Goal: Use online tool/utility: Utilize a website feature to perform a specific function

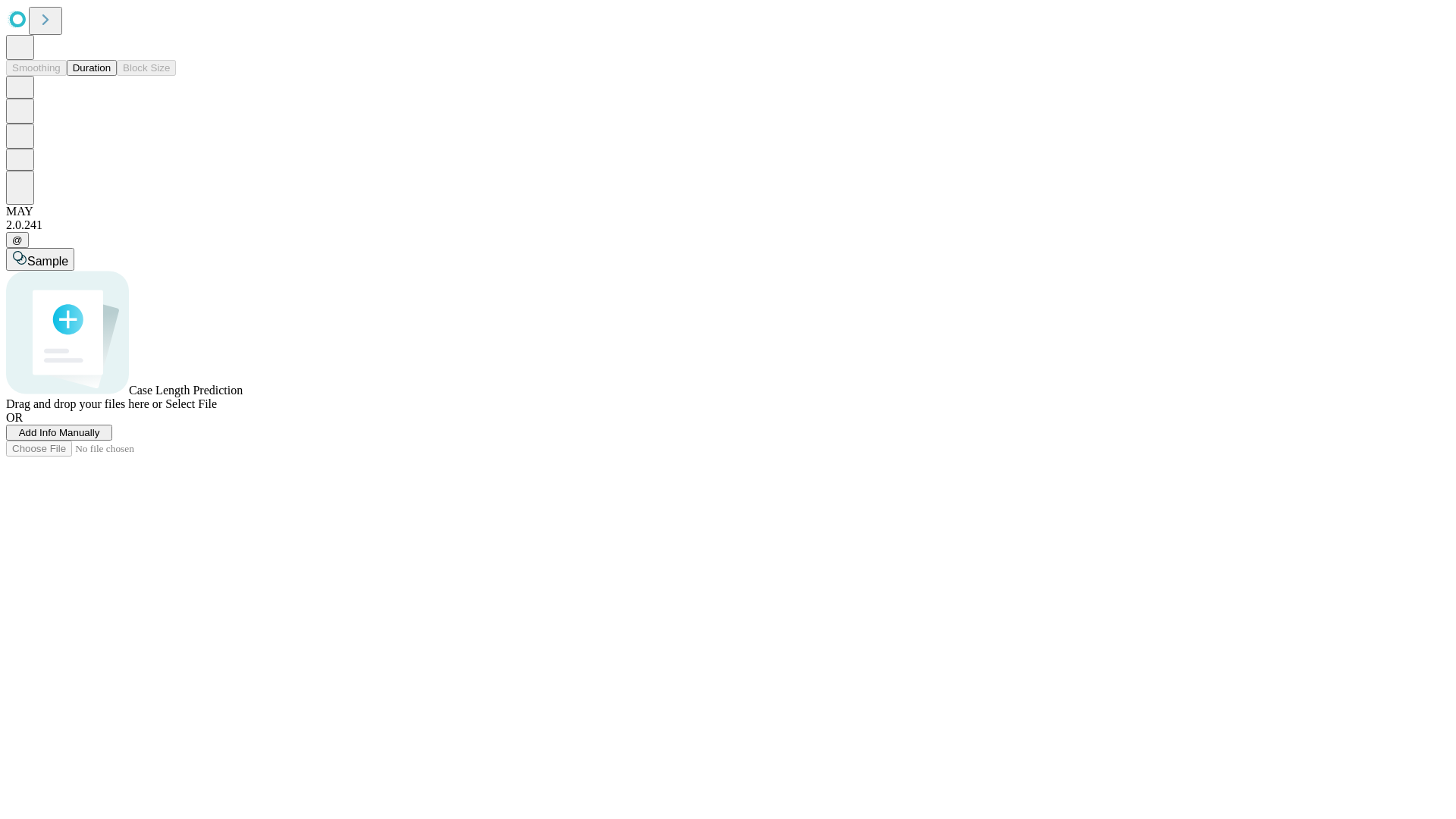
click at [111, 75] on button "Duration" at bounding box center [92, 68] width 50 height 15
click at [216, 410] on span "Select File" at bounding box center [190, 403] width 51 height 13
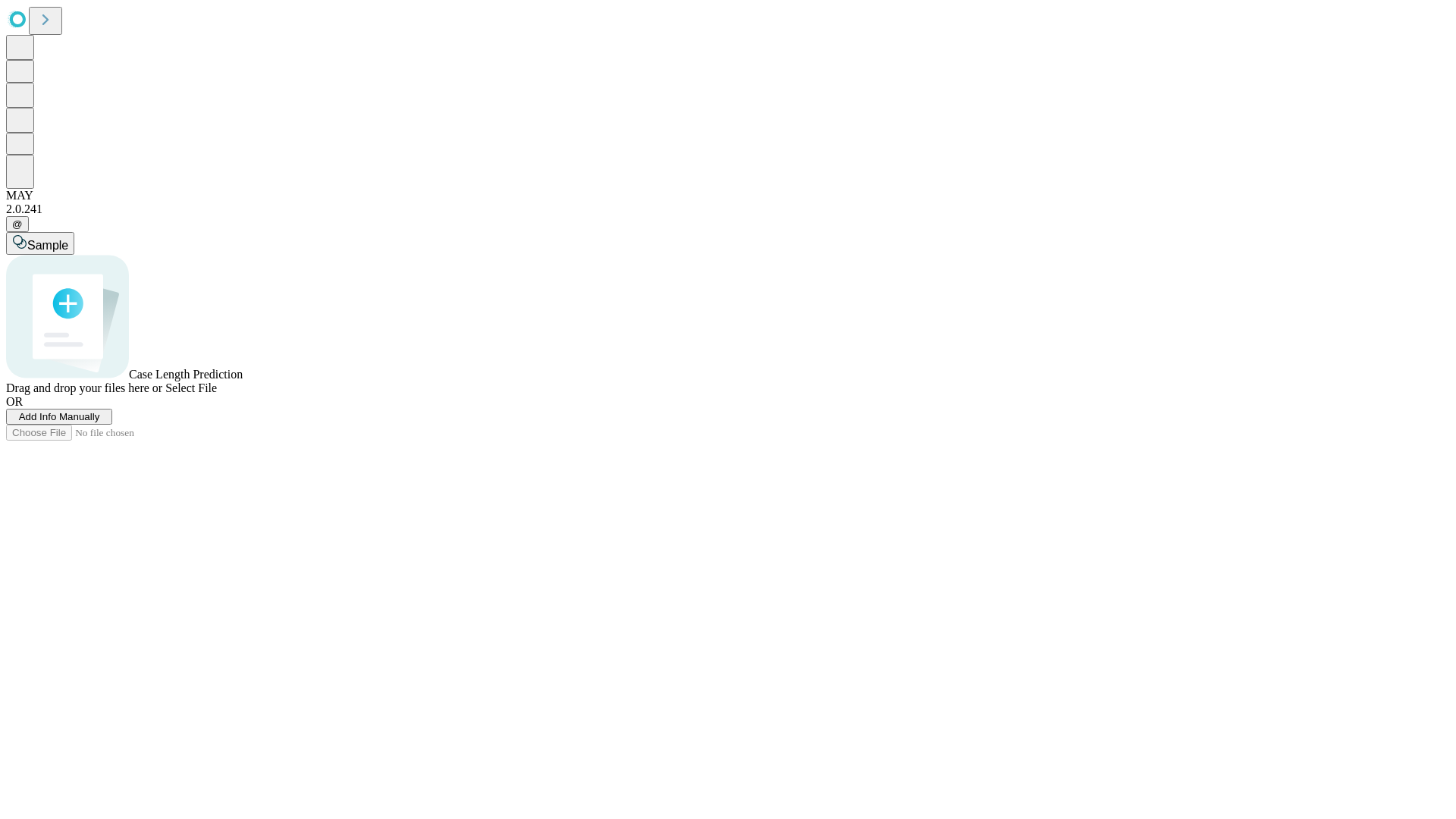
click at [216, 394] on span "Select File" at bounding box center [190, 387] width 51 height 13
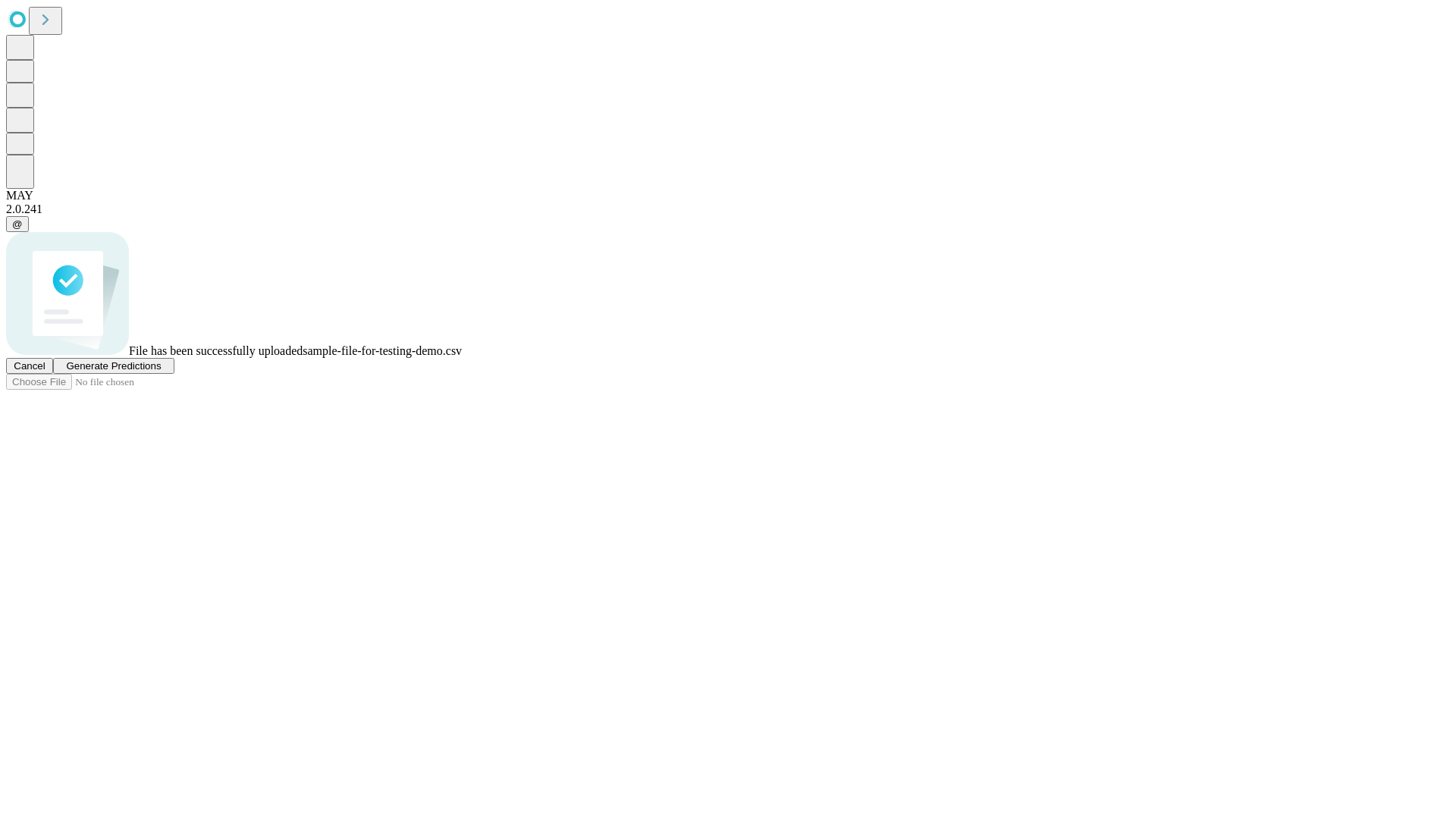
click at [160, 372] on span "Generate Predictions" at bounding box center [113, 366] width 95 height 12
